Goal: Transaction & Acquisition: Obtain resource

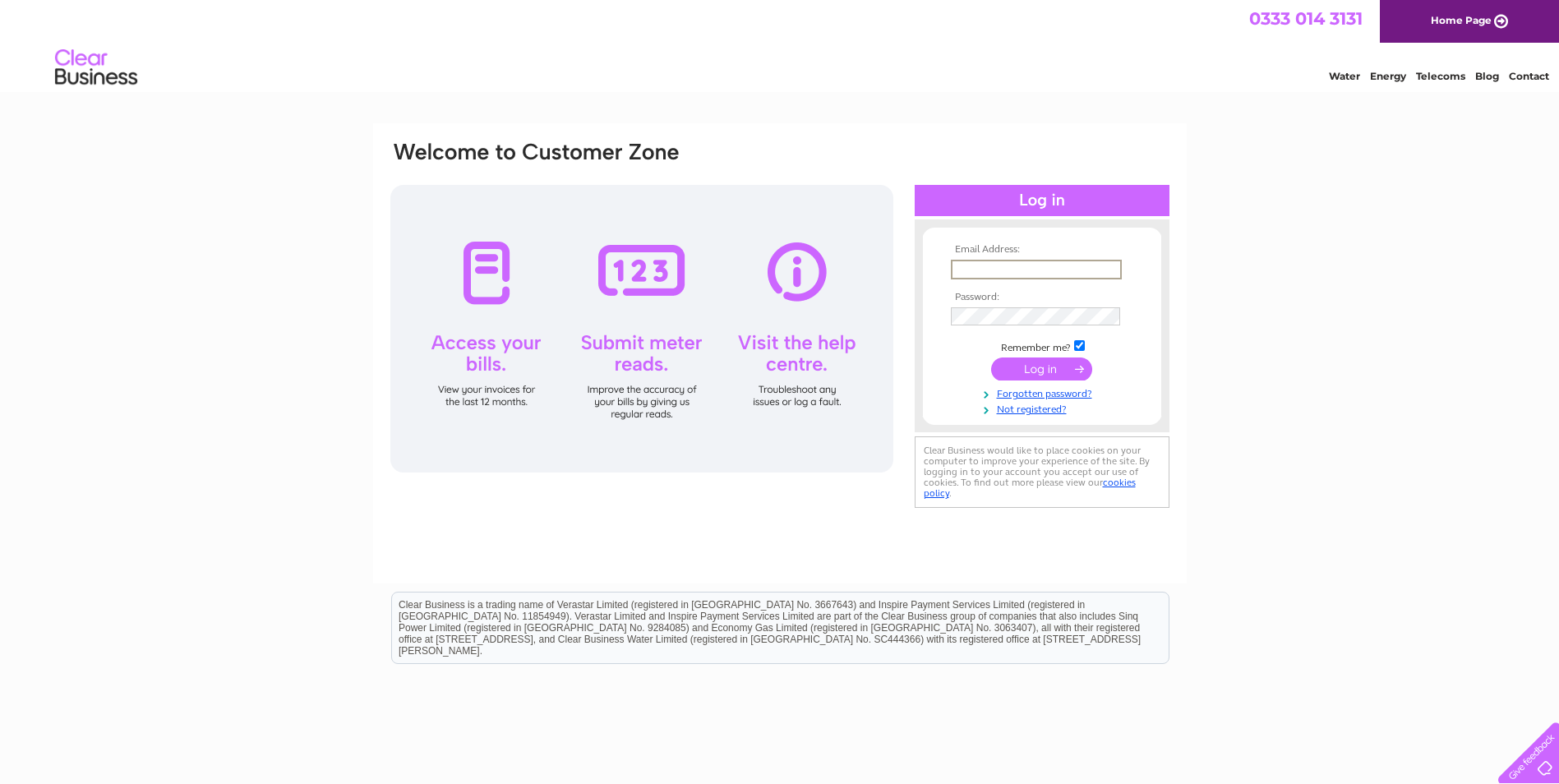
click at [1004, 262] on input "text" at bounding box center [1036, 269] width 171 height 20
type input "keffiwatt@easthallpark.org.uk"
click at [1030, 372] on input "submit" at bounding box center [1042, 367] width 101 height 23
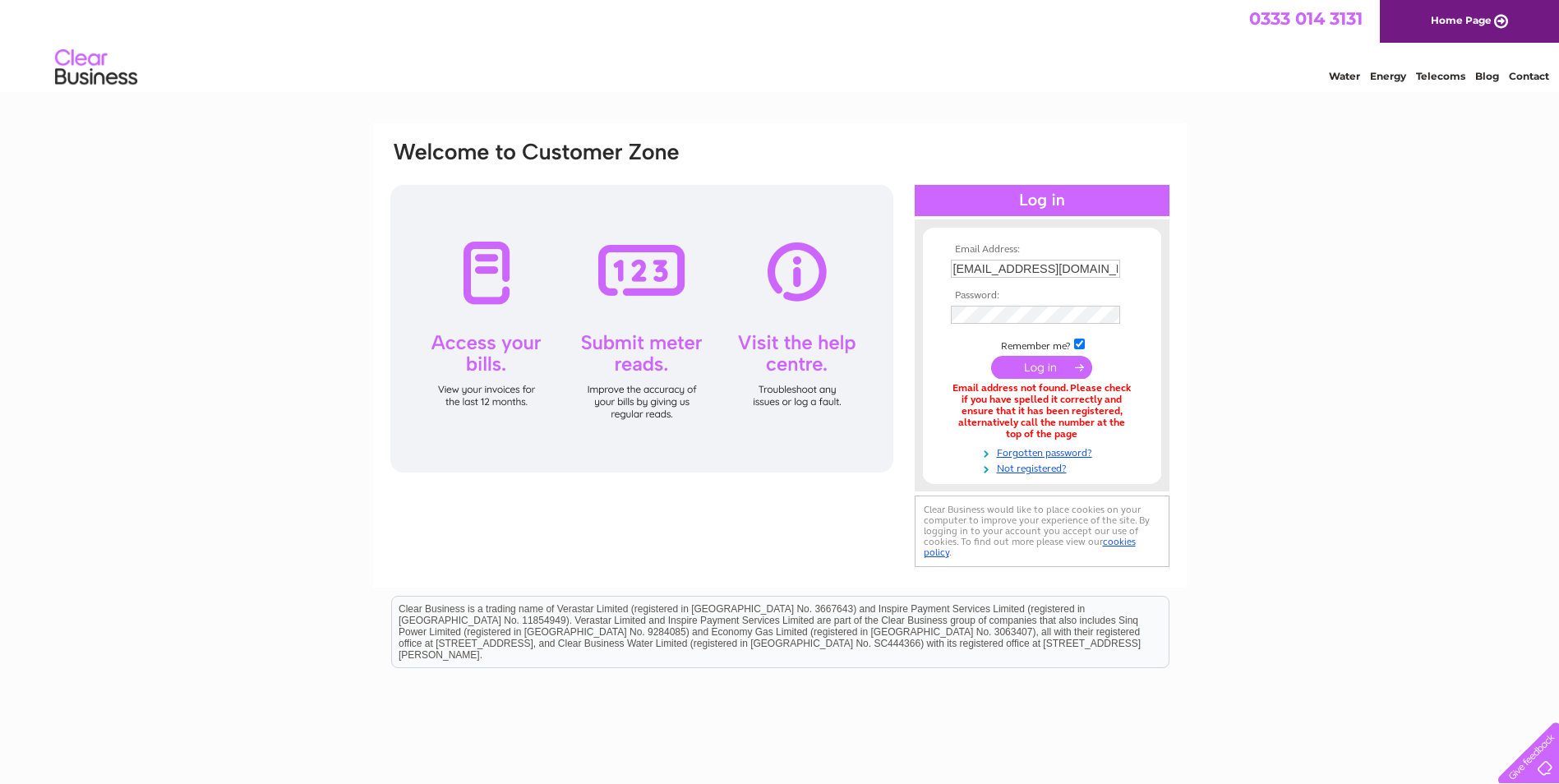
click at [1011, 271] on input "keffiwatt@easthallpark.org.uk" at bounding box center [1036, 268] width 169 height 18
drag, startPoint x: 1115, startPoint y: 269, endPoint x: 941, endPoint y: 262, distance: 174.1
click at [942, 262] on form "Email Address: keffiwatt@easthallpark.org.uk Password: Forgotten password?" at bounding box center [1042, 360] width 239 height 233
type input "finance@easthallpark.org.uk"
click at [1036, 366] on input "submit" at bounding box center [1042, 368] width 101 height 23
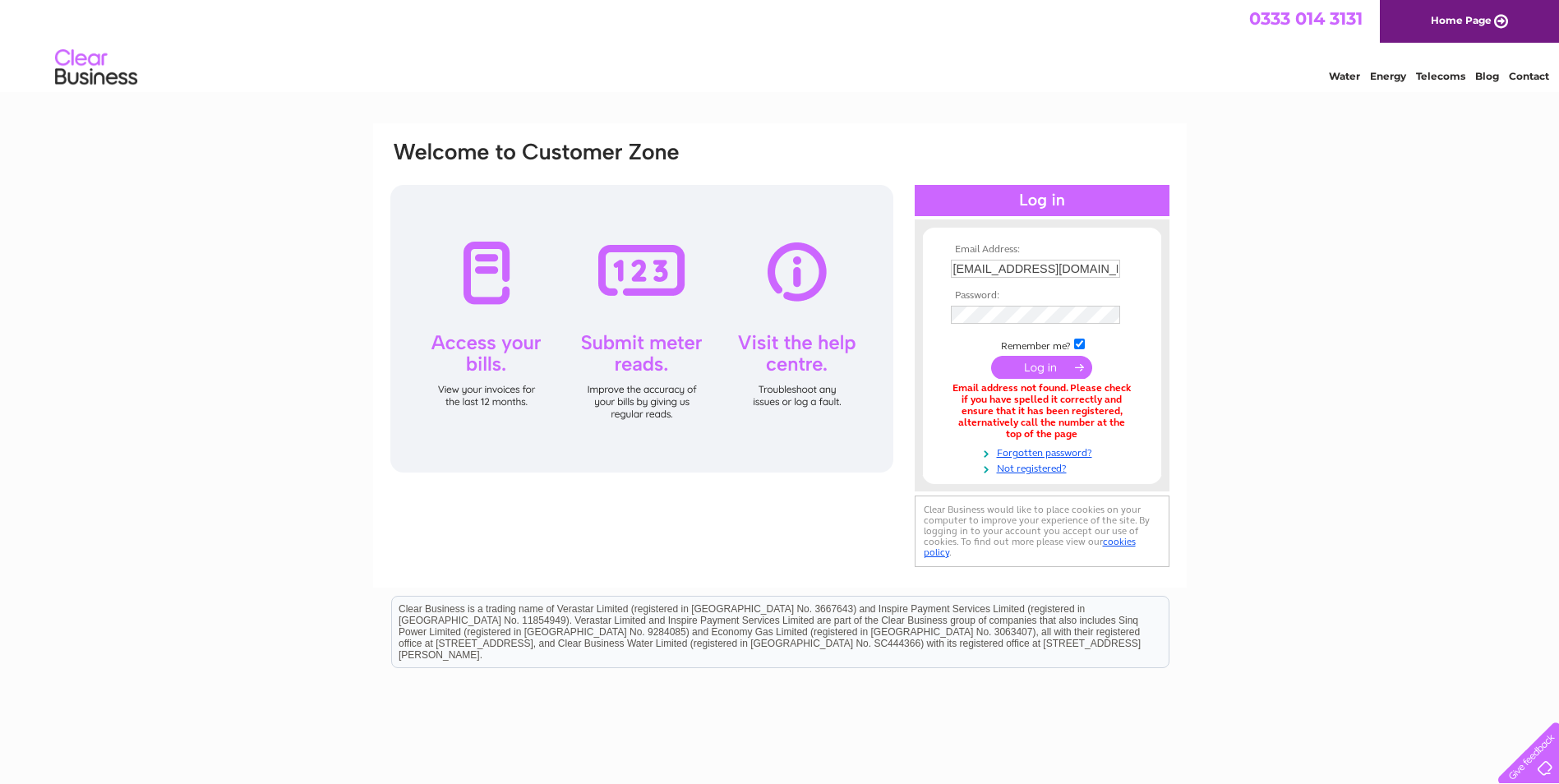
click at [1037, 368] on input "submit" at bounding box center [1042, 367] width 101 height 23
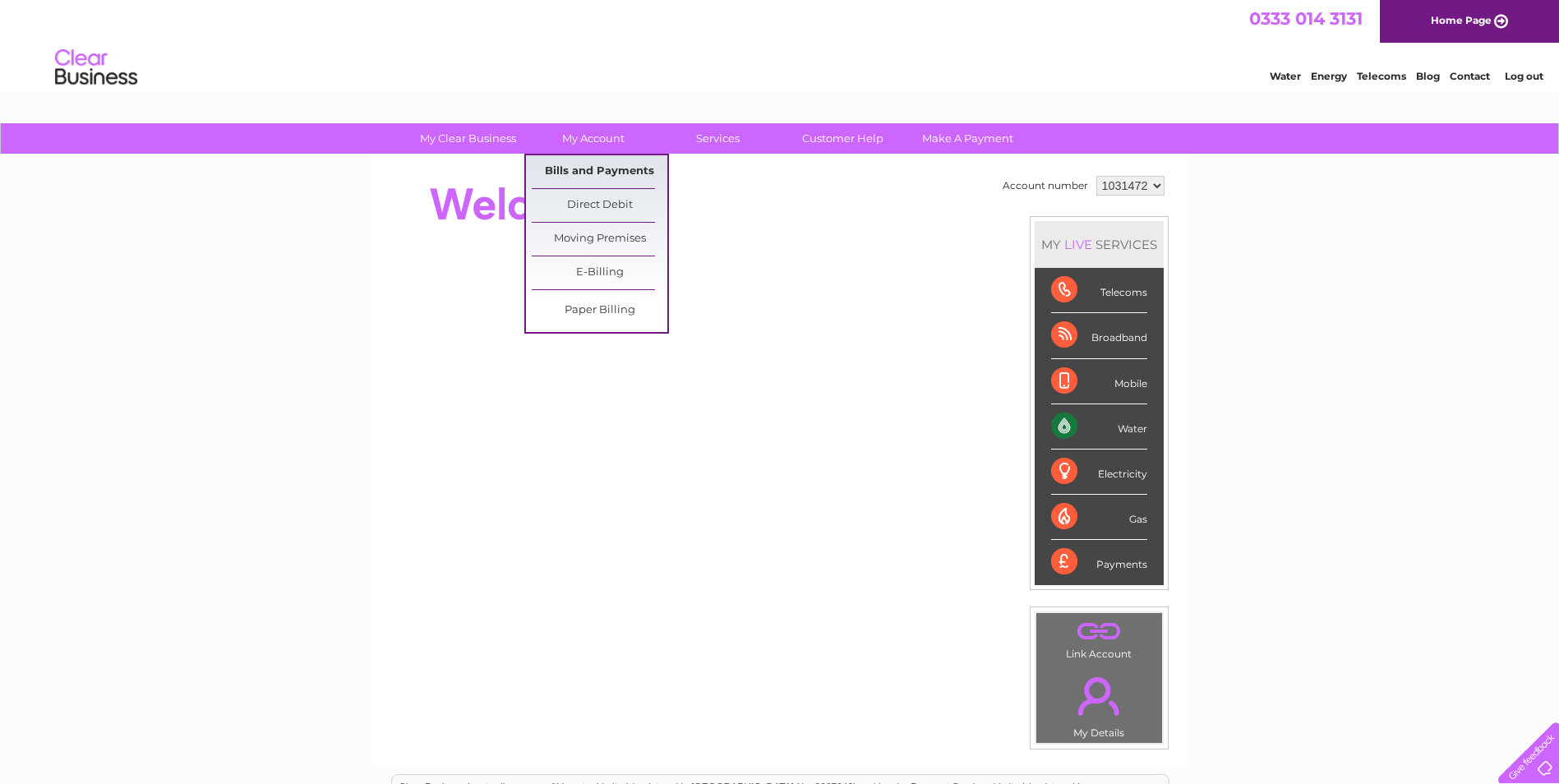
click at [610, 162] on link "Bills and Payments" at bounding box center [599, 172] width 136 height 32
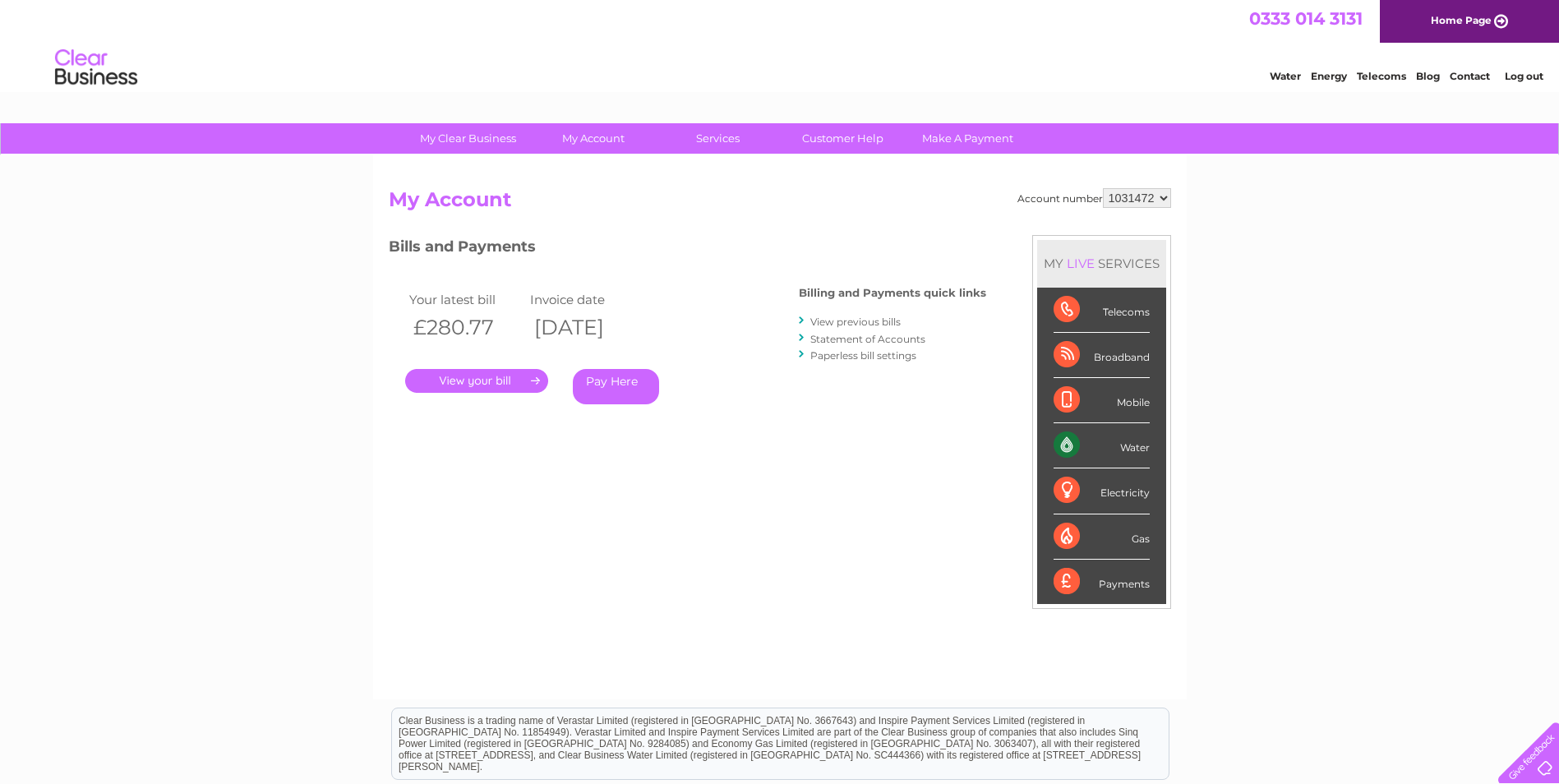
click at [487, 379] on link "." at bounding box center [476, 380] width 143 height 24
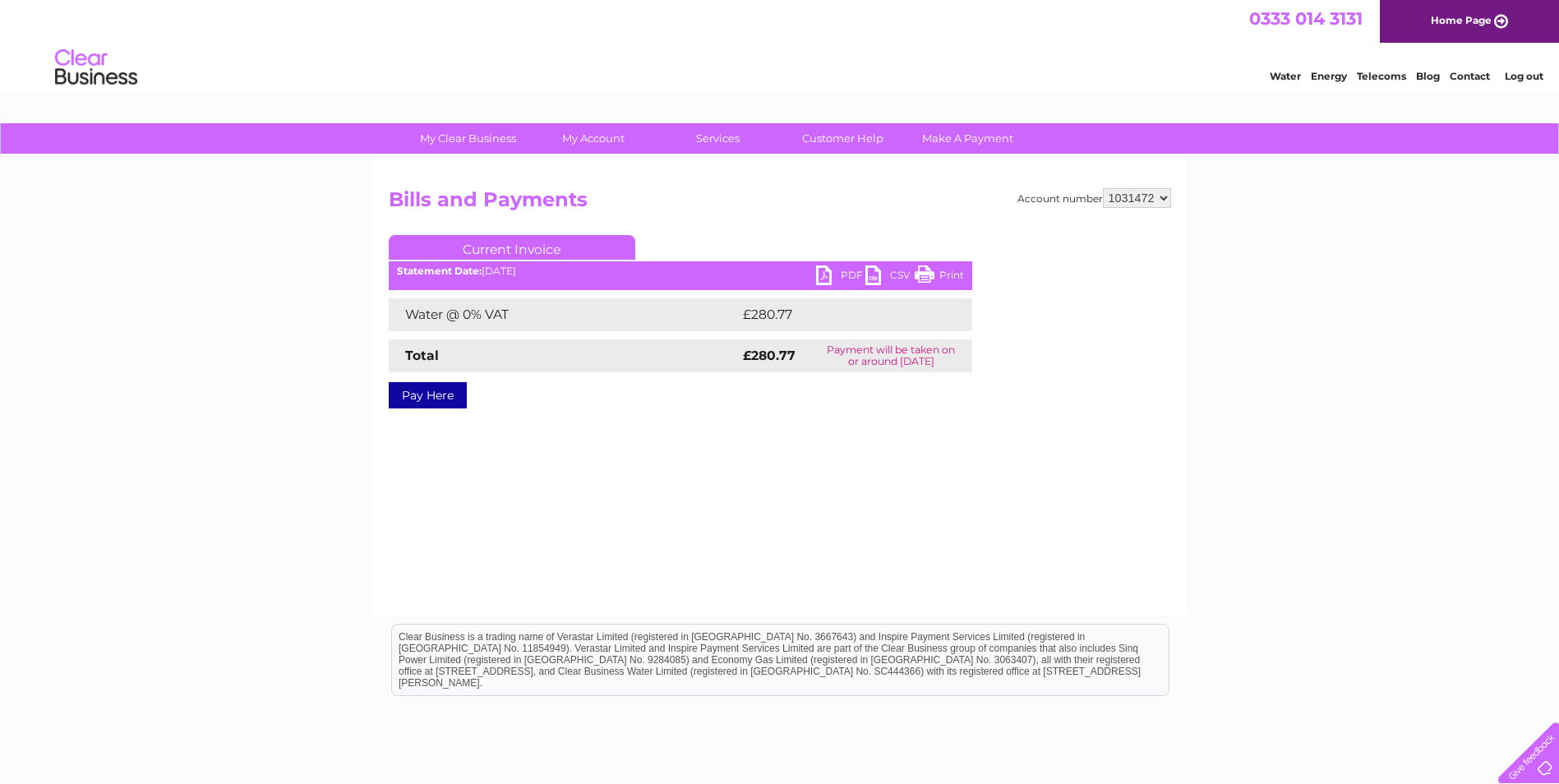
click at [827, 274] on link "PDF" at bounding box center [841, 277] width 50 height 24
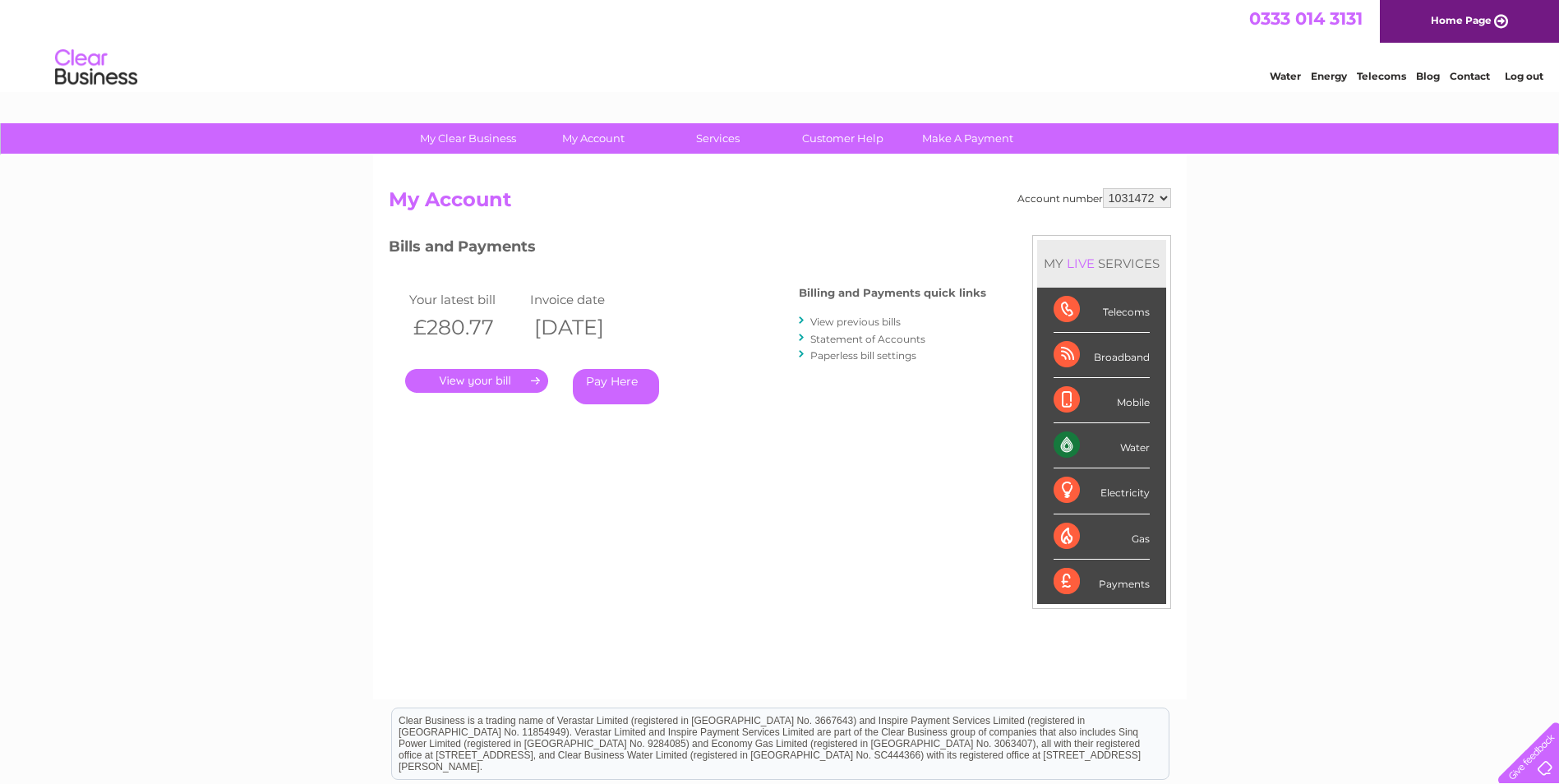
click at [840, 323] on link "View previous bills" at bounding box center [855, 321] width 91 height 12
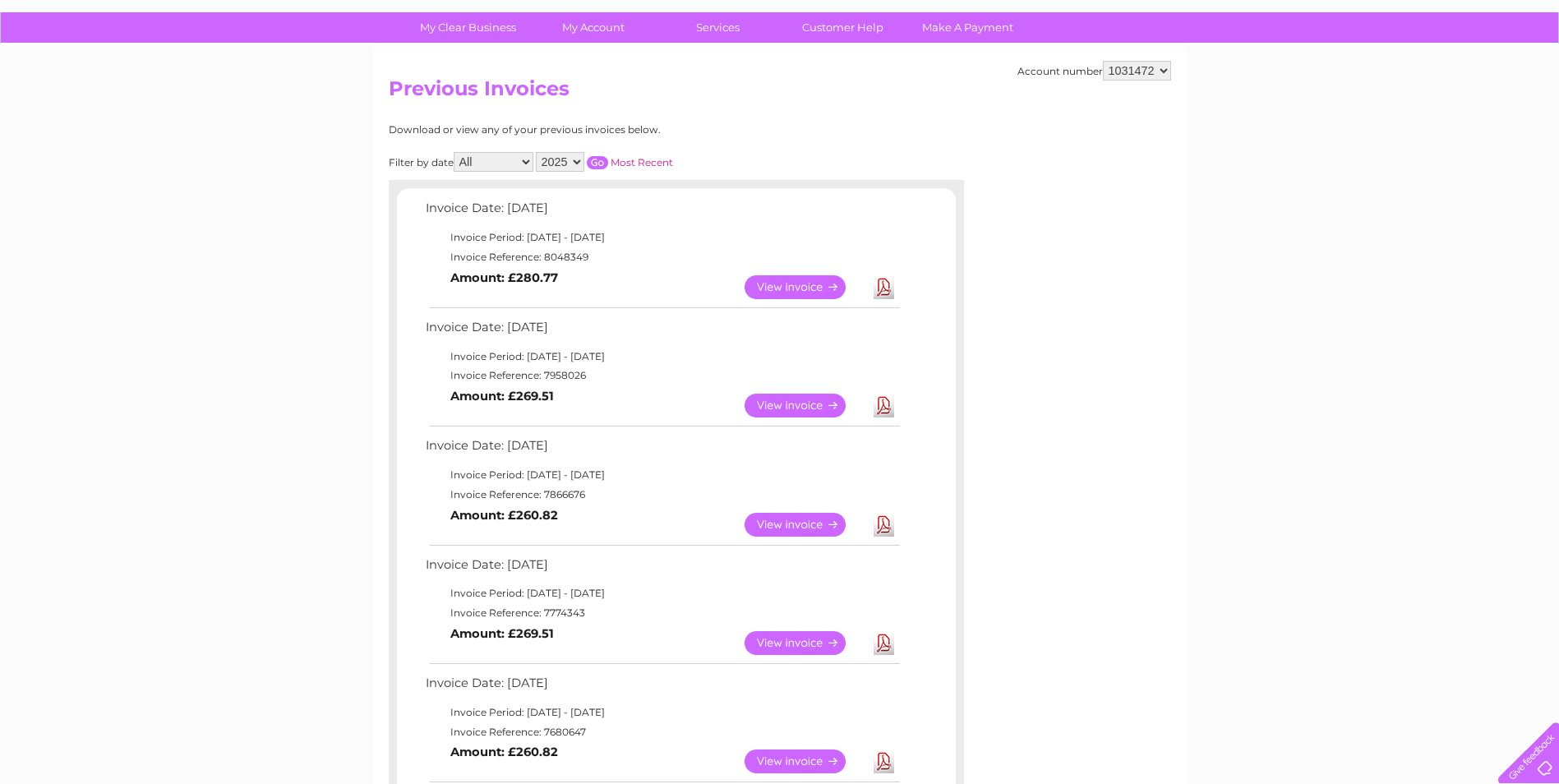
scroll to position [82, 0]
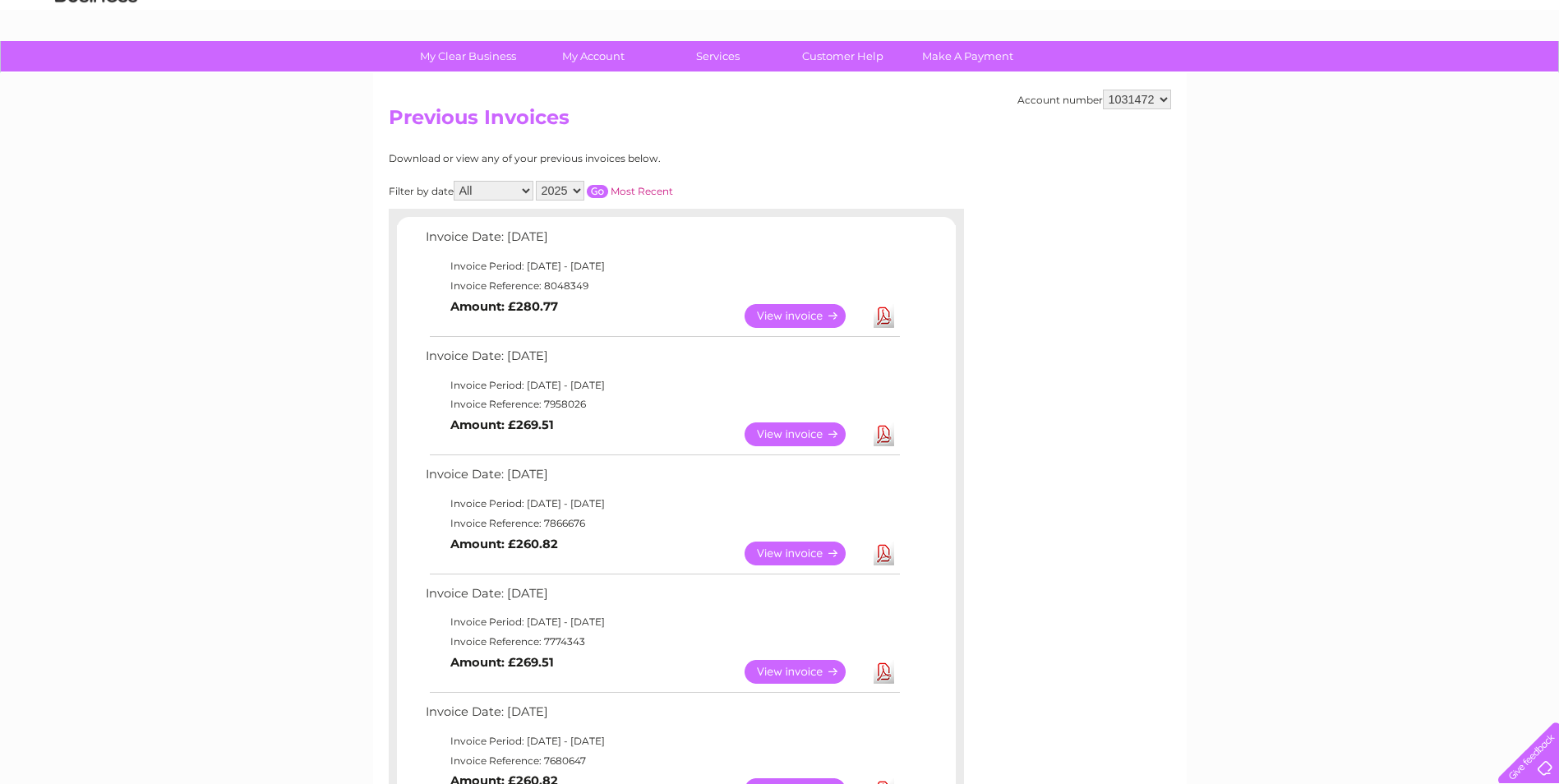
click at [883, 318] on link "Download" at bounding box center [883, 315] width 21 height 24
click at [888, 437] on link "Download" at bounding box center [883, 434] width 21 height 24
